Goal: Check status: Check status

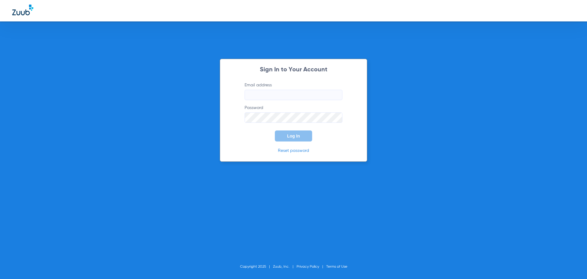
type input "[EMAIL_ADDRESS][DOMAIN_NAME]"
click at [290, 135] on span "Log In" at bounding box center [293, 135] width 13 height 5
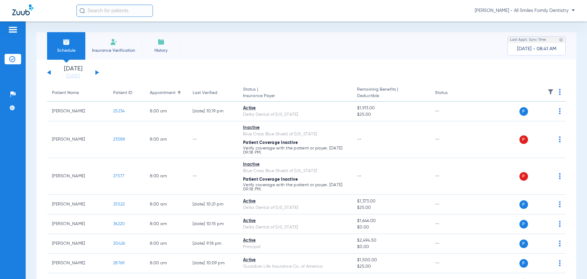
click at [99, 71] on app-single-date-navigator "[DATE] [DATE] [DATE] [DATE] [DATE] [DATE] [DATE] [DATE] [DATE] [DATE] [DATE] [D…" at bounding box center [306, 72] width 519 height 13
click at [99, 72] on div "[DATE] [DATE] [DATE] [DATE] [DATE] [DATE] [DATE] [DATE] [DATE] [DATE] [DATE] [D…" at bounding box center [73, 72] width 52 height 13
click at [96, 71] on button at bounding box center [97, 72] width 4 height 5
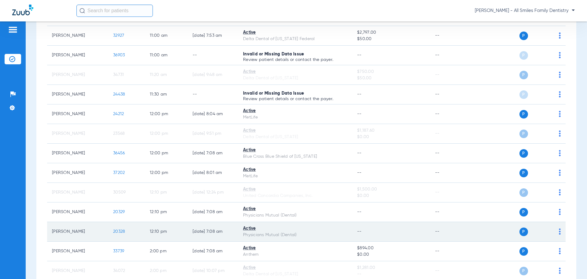
scroll to position [336, 0]
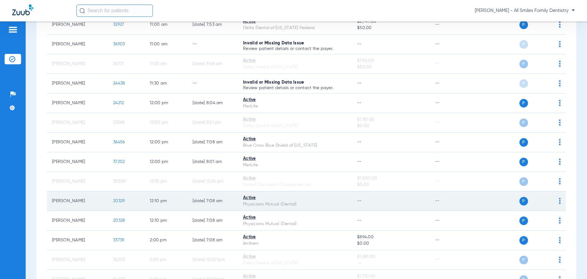
click at [113, 202] on span "20329" at bounding box center [119, 200] width 12 height 4
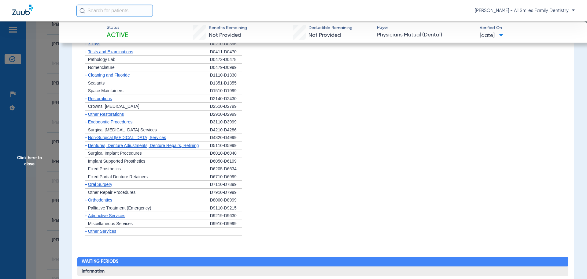
scroll to position [369, 0]
